Goal: Download file/media

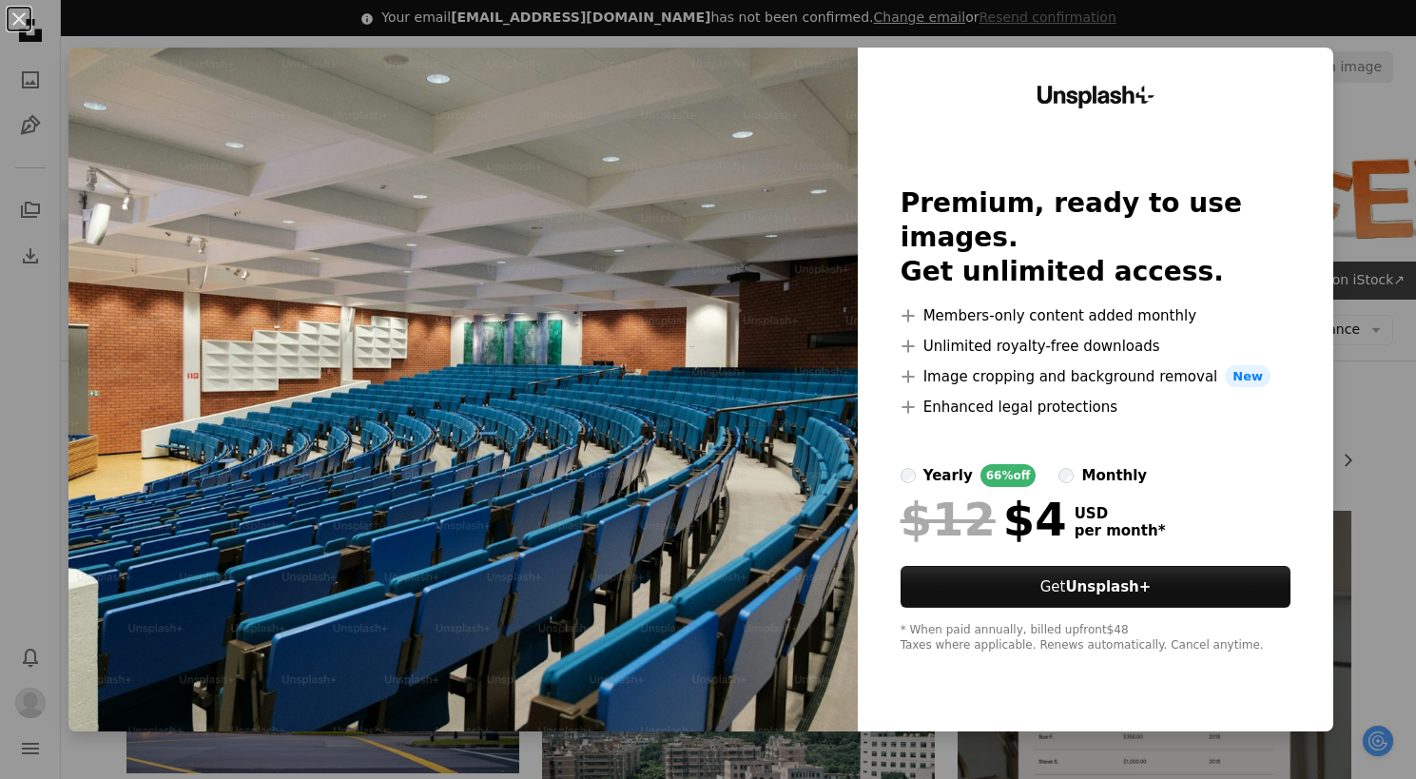
scroll to position [1522, 0]
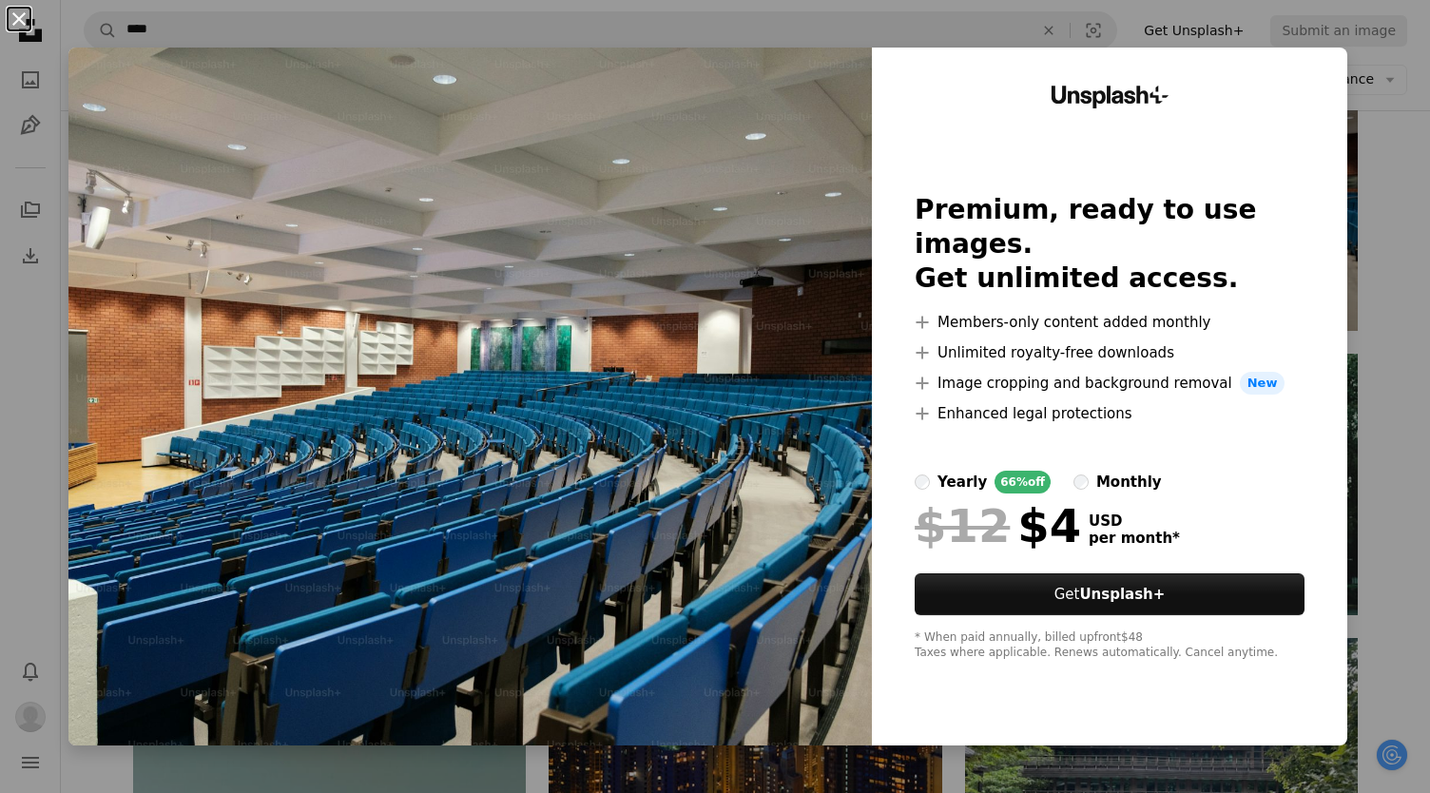
click at [28, 16] on button "An X shape" at bounding box center [19, 19] width 23 height 23
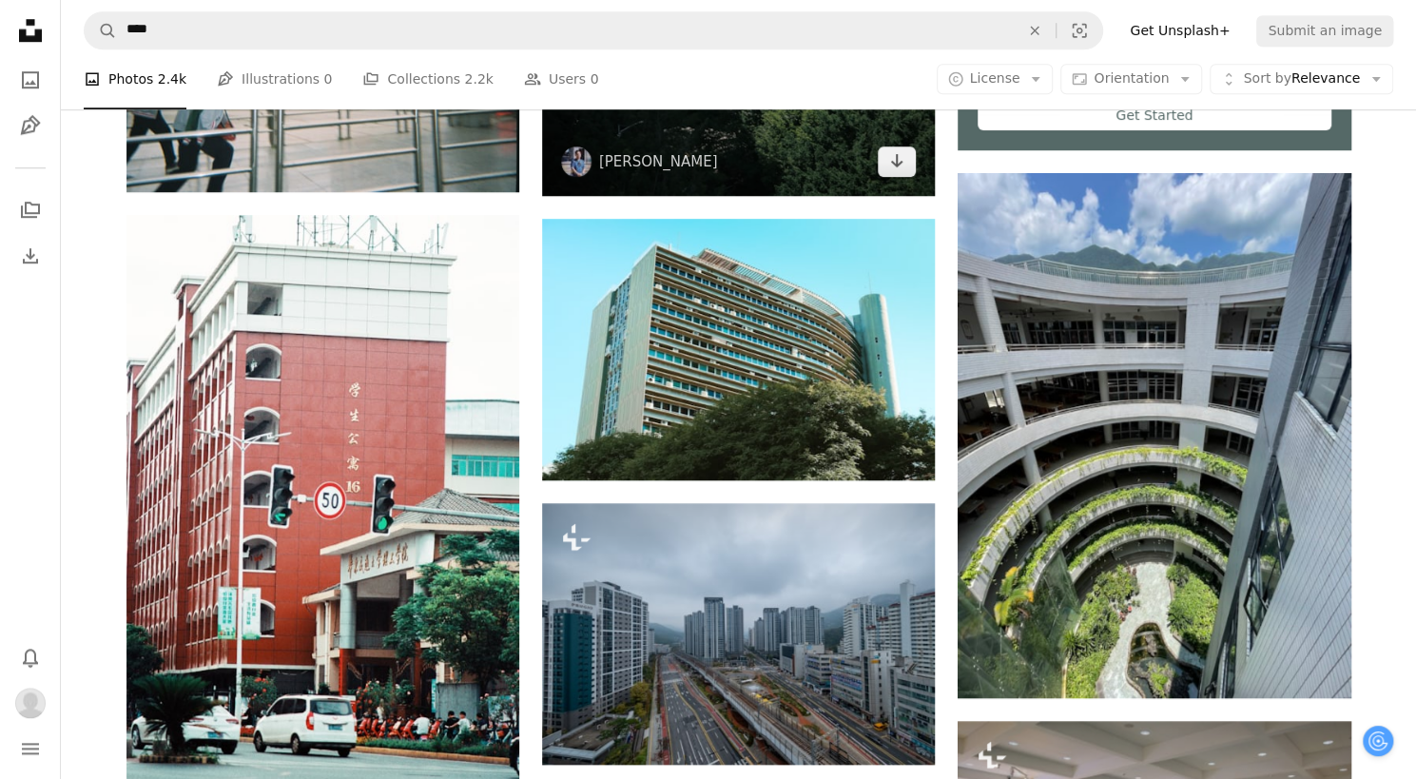
scroll to position [965, 0]
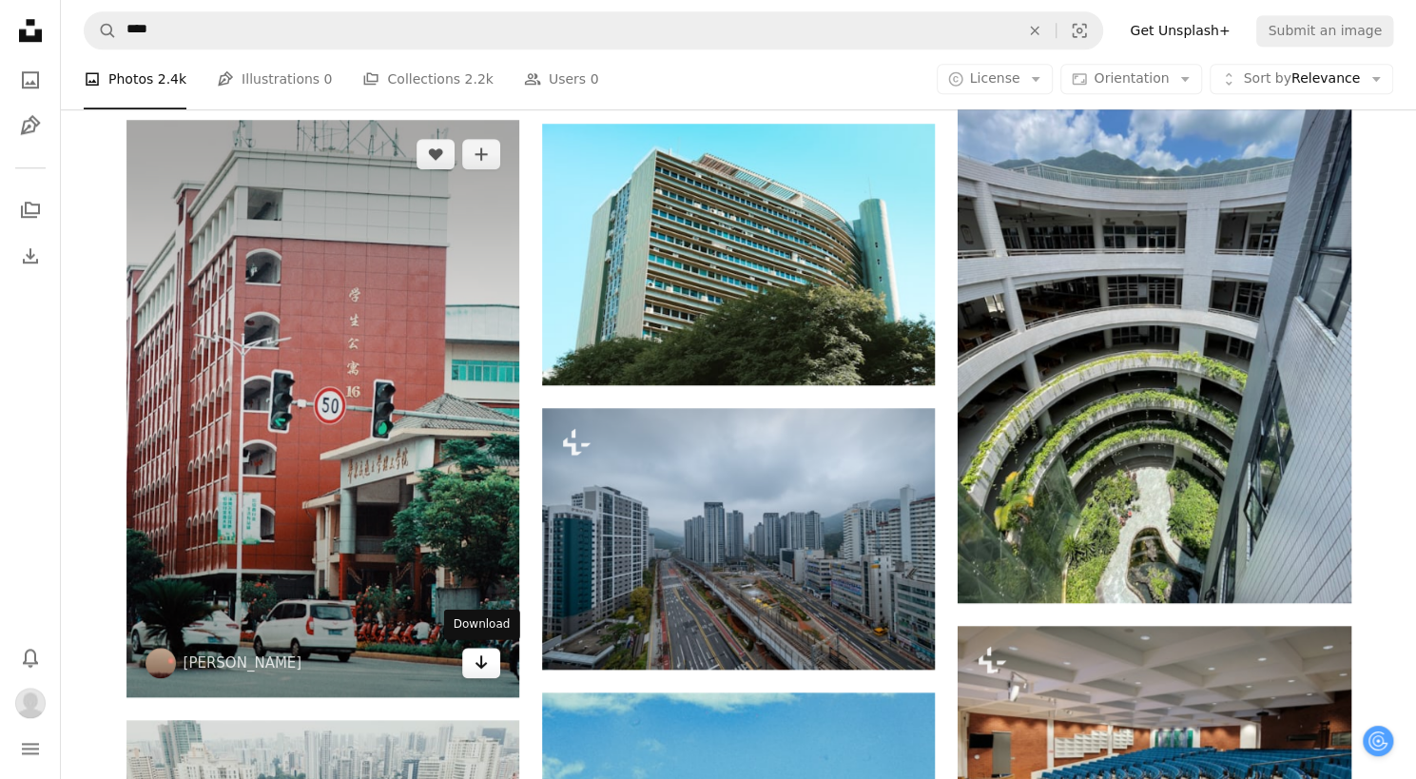
click at [472, 666] on link "Arrow pointing down" at bounding box center [481, 663] width 38 height 30
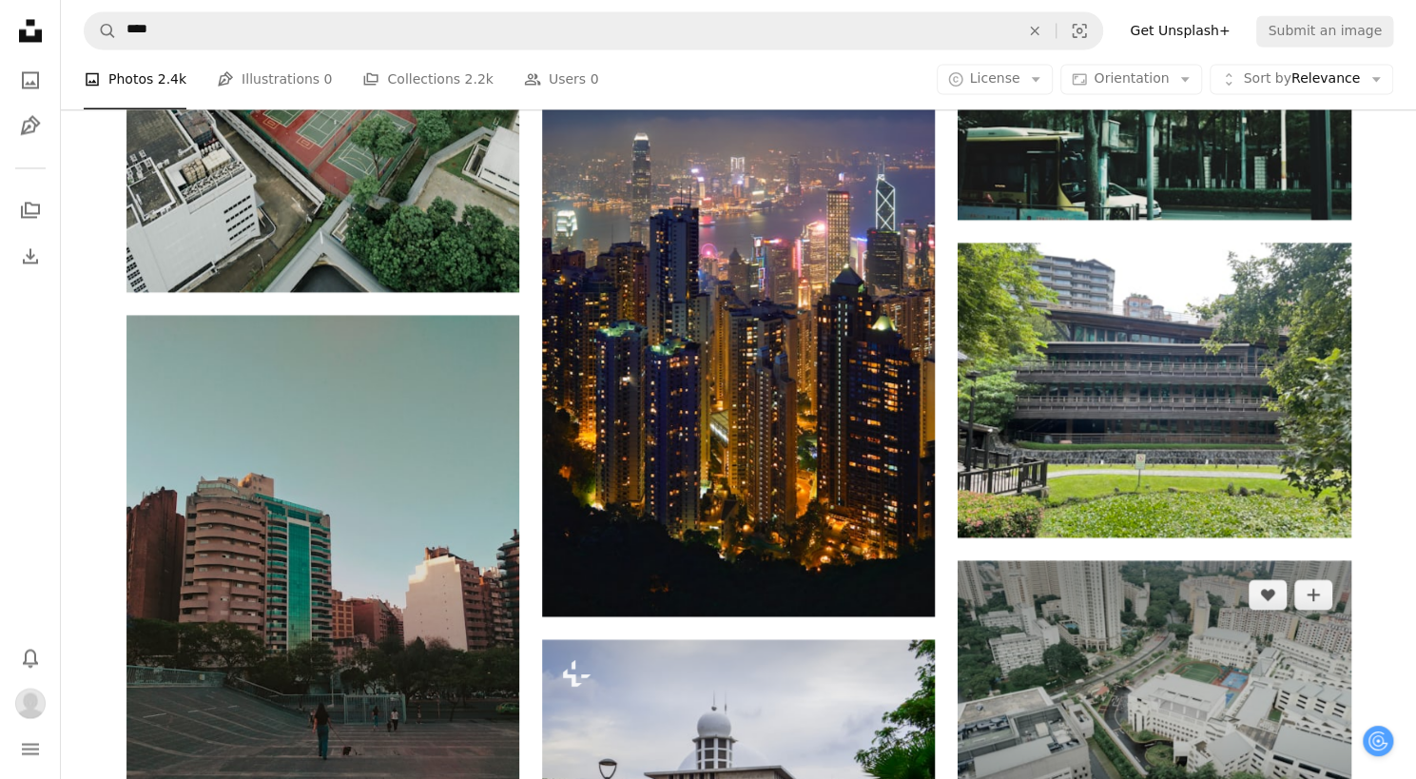
scroll to position [1916, 0]
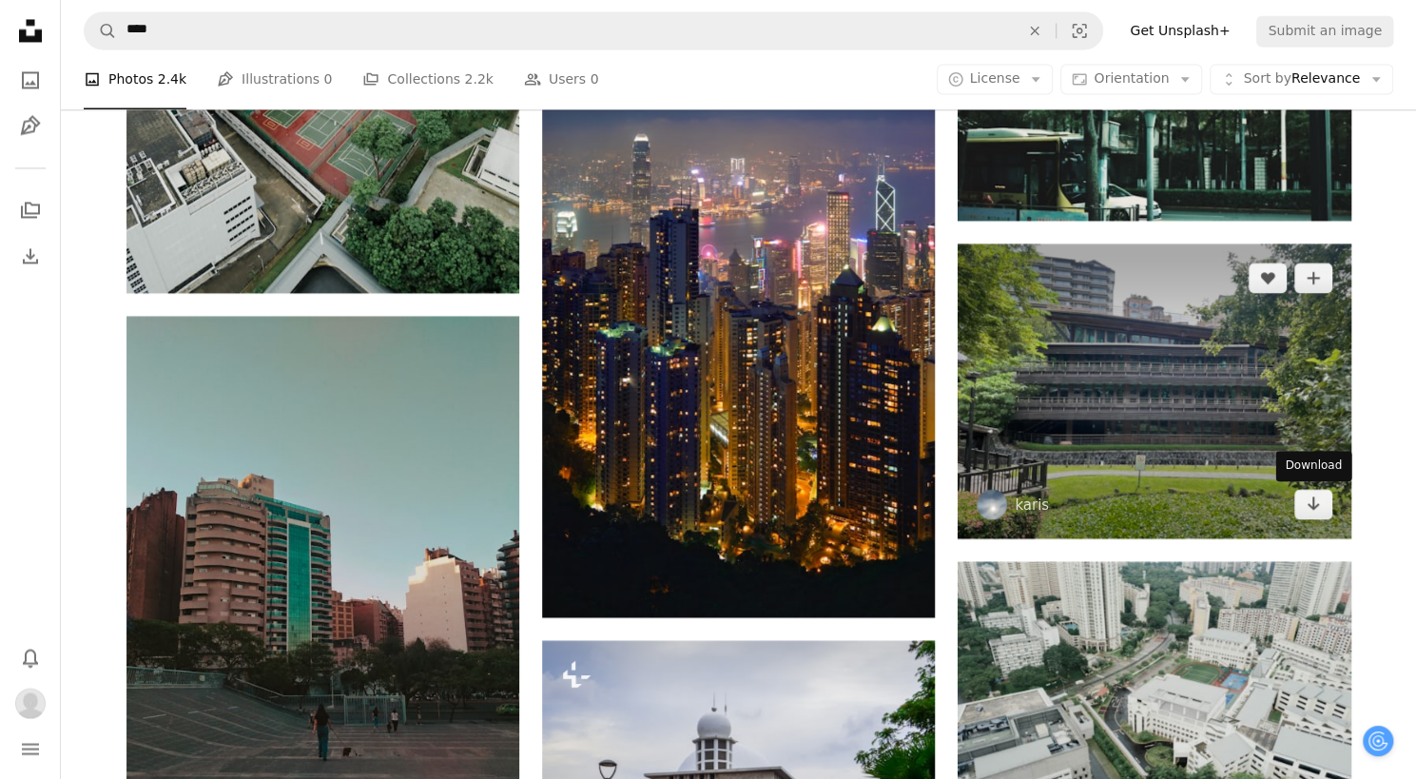
drag, startPoint x: 1314, startPoint y: 513, endPoint x: 1236, endPoint y: 547, distance: 85.2
click at [1314, 513] on icon "Arrow pointing down" at bounding box center [1313, 503] width 15 height 23
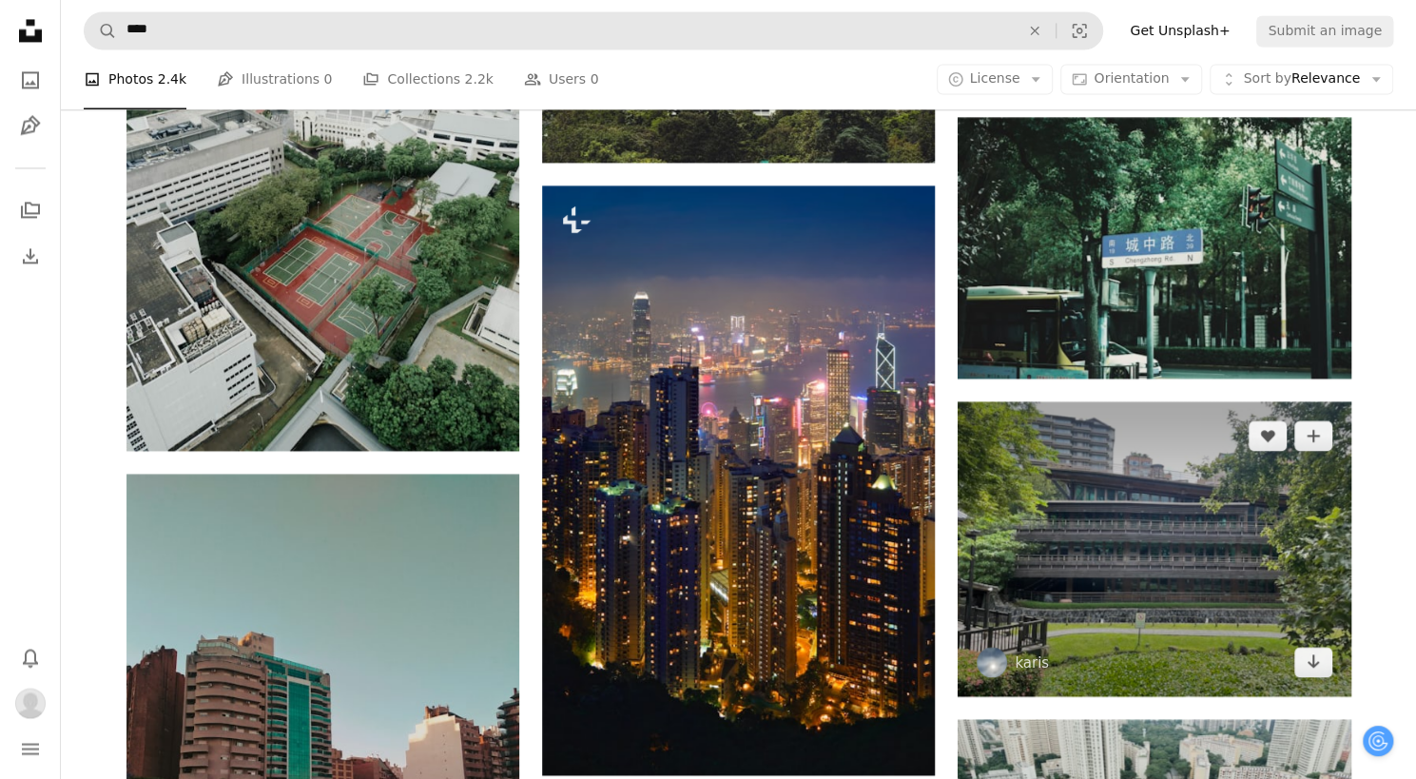
scroll to position [1631, 0]
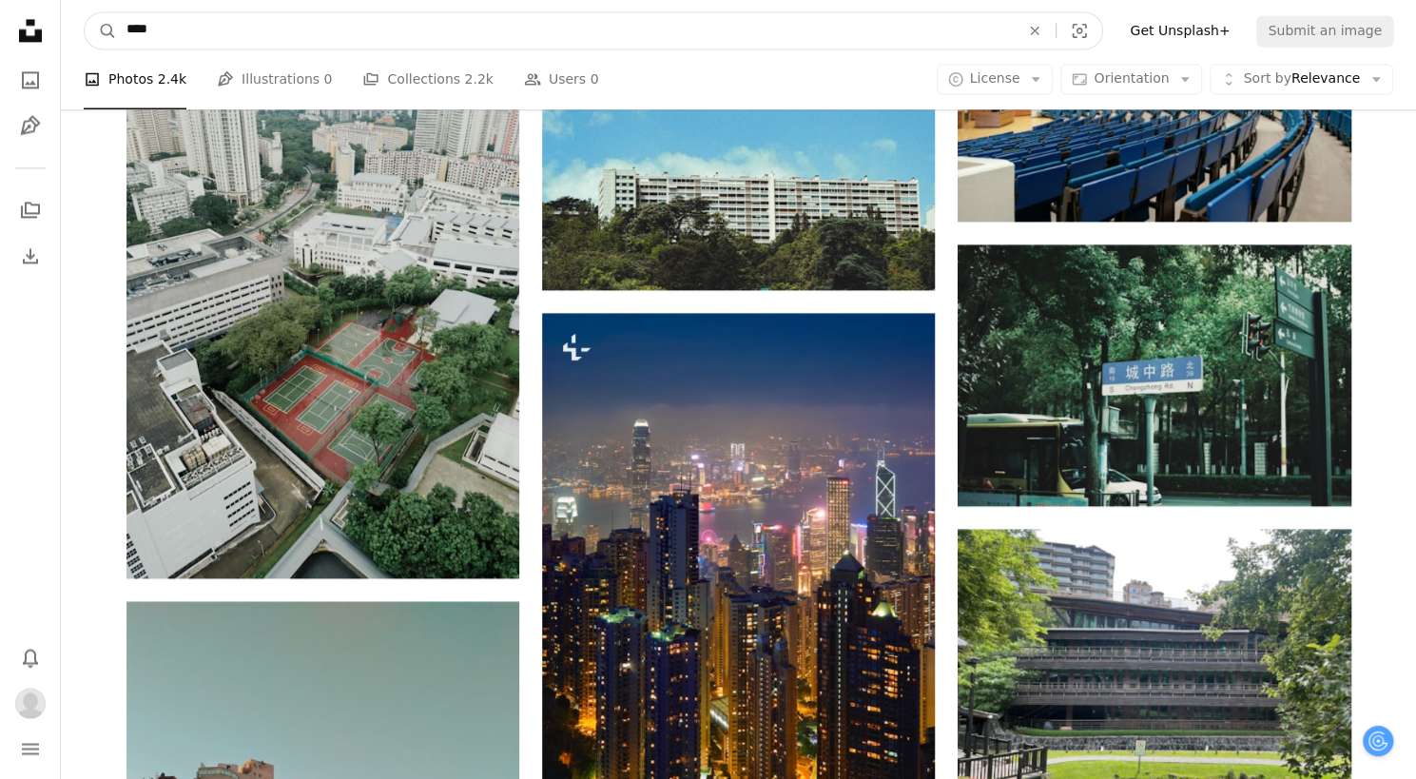
click at [204, 35] on input "****" at bounding box center [565, 30] width 897 height 36
type input "*****"
click at [85, 12] on button "A magnifying glass" at bounding box center [101, 30] width 32 height 36
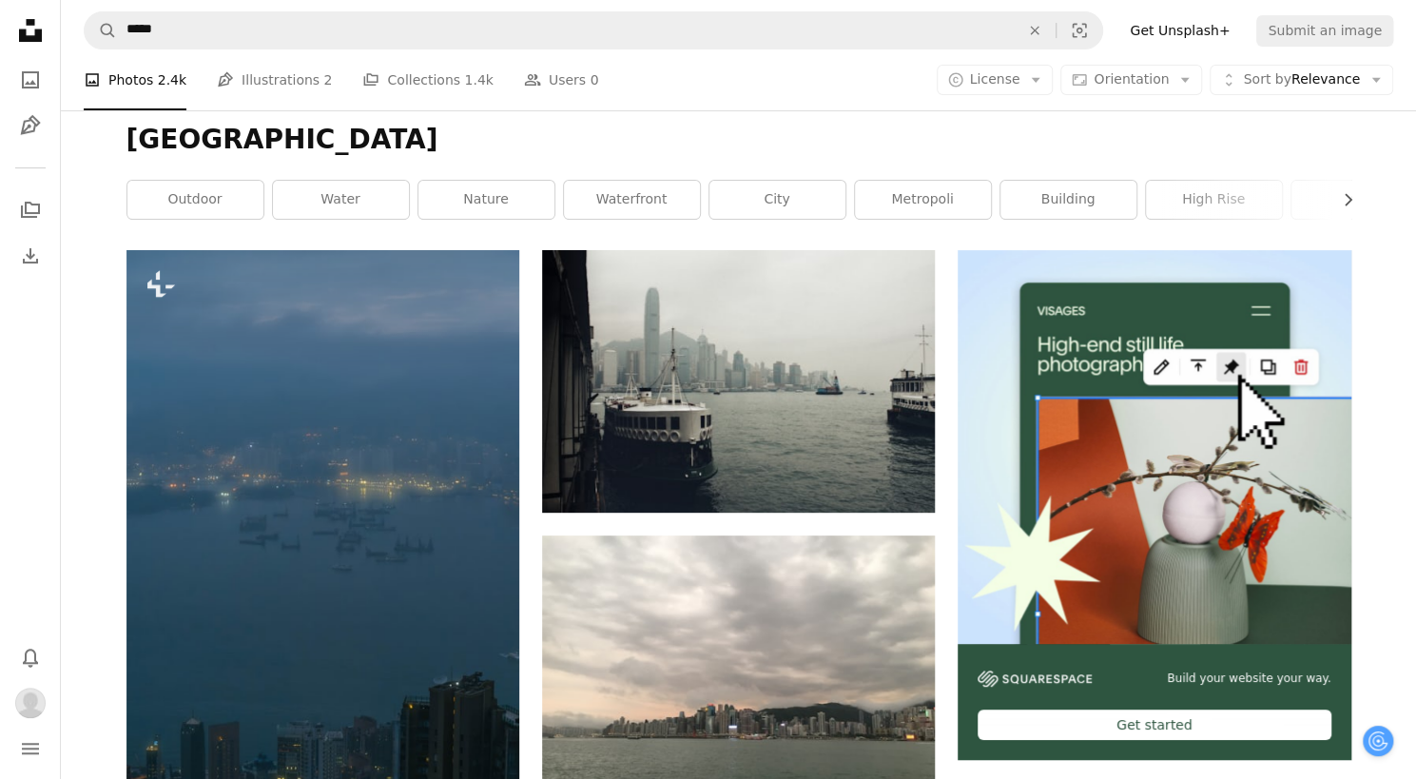
scroll to position [380, 0]
